Goal: Check status: Check status

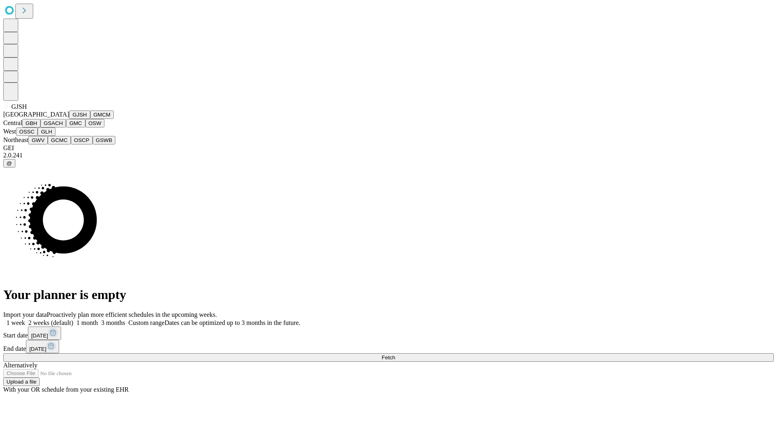
click at [69, 119] on button "GJSH" at bounding box center [79, 115] width 21 height 9
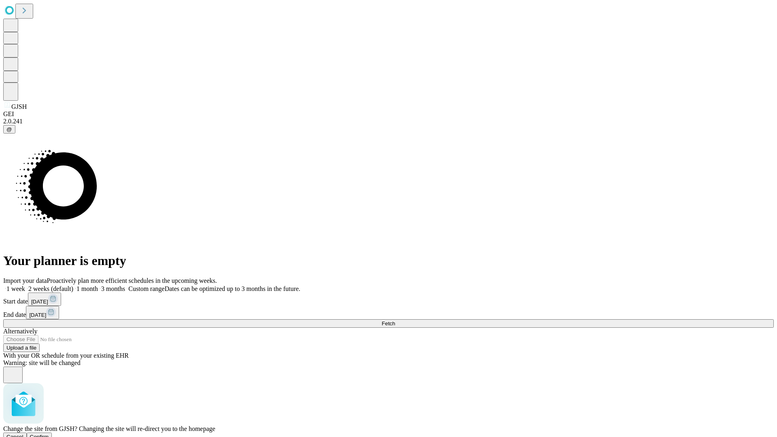
click at [49, 434] on span "Confirm" at bounding box center [39, 437] width 19 height 6
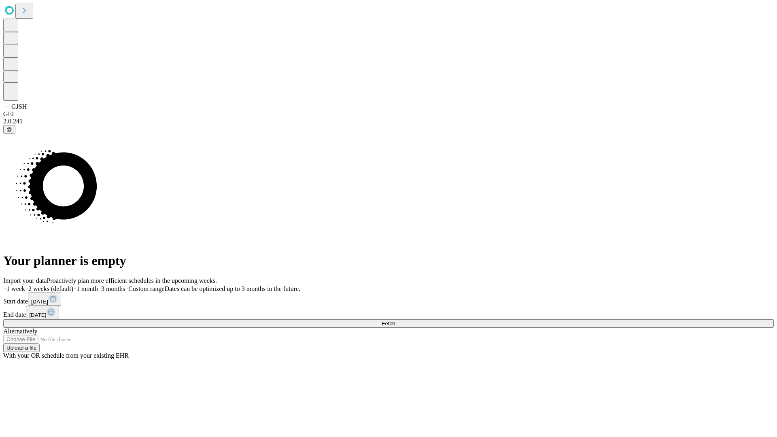
click at [98, 285] on label "1 month" at bounding box center [85, 288] width 25 height 7
click at [395, 321] on span "Fetch" at bounding box center [388, 324] width 13 height 6
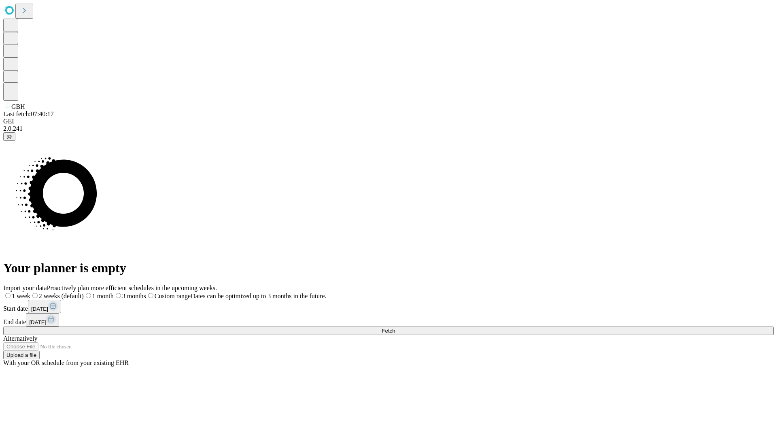
click at [114, 293] on label "1 month" at bounding box center [99, 296] width 30 height 7
click at [395, 328] on span "Fetch" at bounding box center [388, 331] width 13 height 6
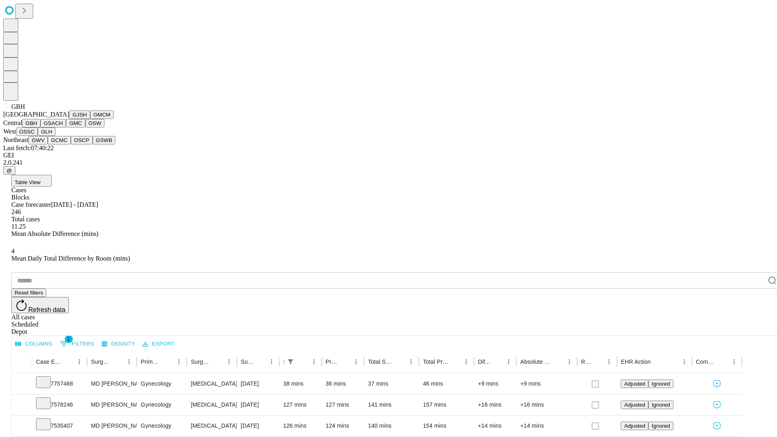
click at [63, 128] on button "GSACH" at bounding box center [53, 123] width 26 height 9
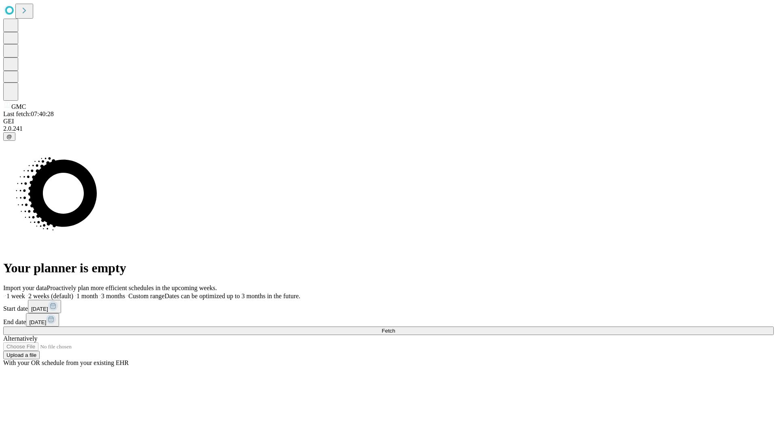
click at [98, 293] on label "1 month" at bounding box center [85, 296] width 25 height 7
click at [395, 328] on span "Fetch" at bounding box center [388, 331] width 13 height 6
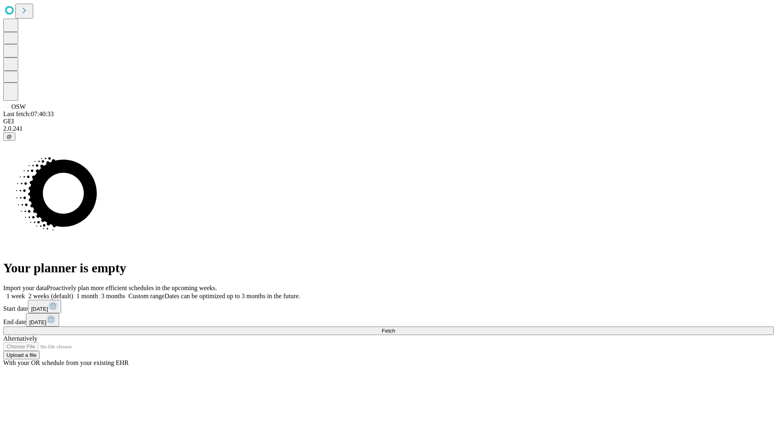
click at [98, 293] on label "1 month" at bounding box center [85, 296] width 25 height 7
click at [395, 328] on span "Fetch" at bounding box center [388, 331] width 13 height 6
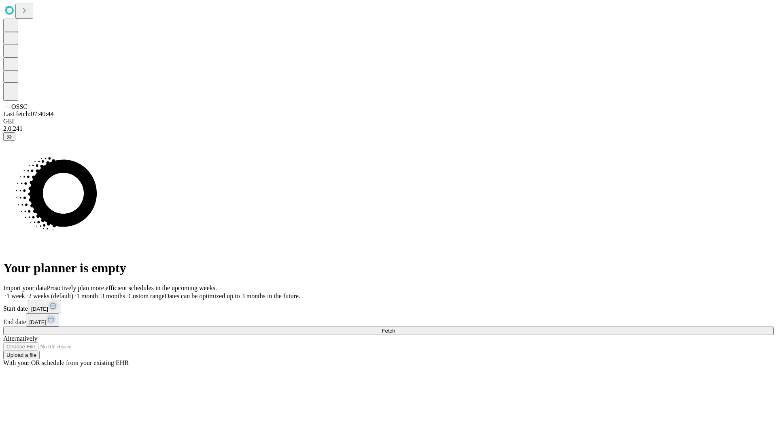
click at [98, 293] on label "1 month" at bounding box center [85, 296] width 25 height 7
click at [395, 328] on span "Fetch" at bounding box center [388, 331] width 13 height 6
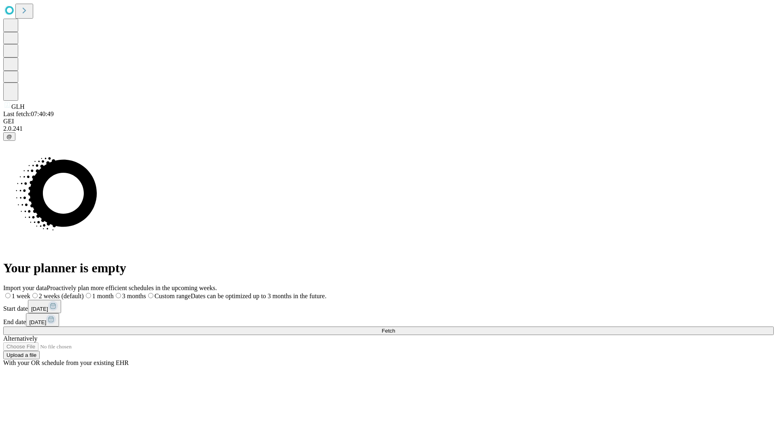
click at [395, 328] on span "Fetch" at bounding box center [388, 331] width 13 height 6
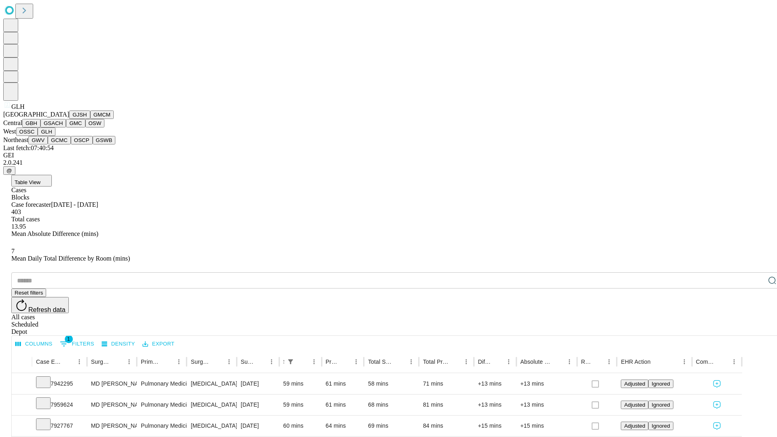
click at [48, 145] on button "GWV" at bounding box center [37, 140] width 19 height 9
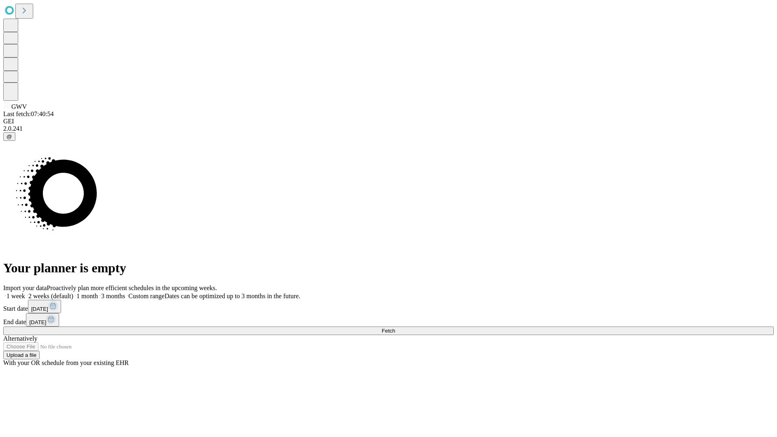
click at [98, 293] on label "1 month" at bounding box center [85, 296] width 25 height 7
click at [395, 328] on span "Fetch" at bounding box center [388, 331] width 13 height 6
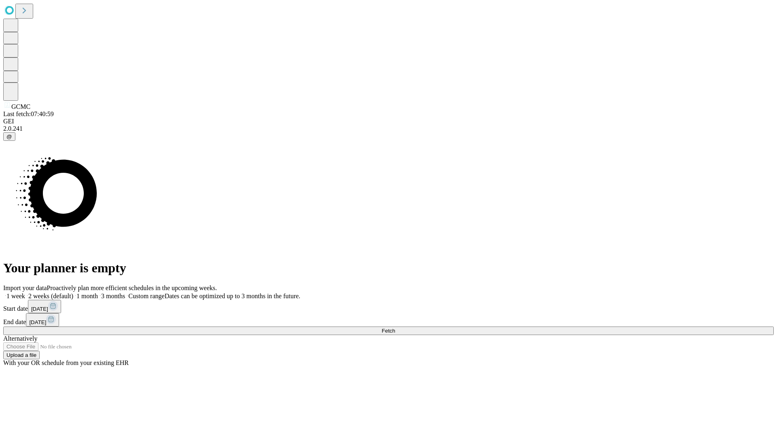
click at [395, 328] on span "Fetch" at bounding box center [388, 331] width 13 height 6
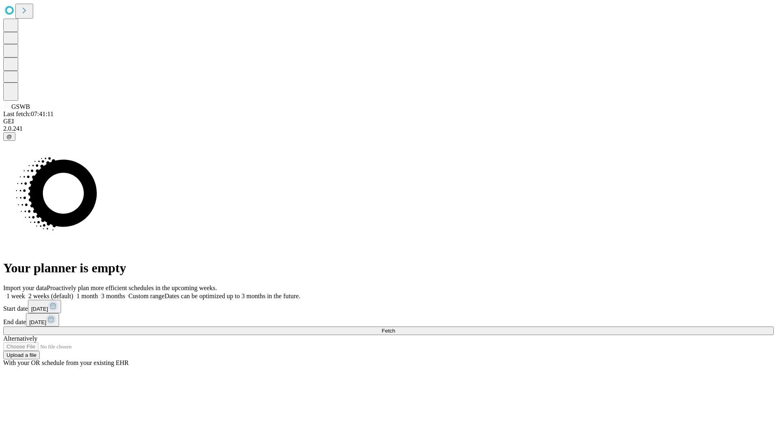
click at [98, 293] on label "1 month" at bounding box center [85, 296] width 25 height 7
click at [395, 328] on span "Fetch" at bounding box center [388, 331] width 13 height 6
